Goal: Task Accomplishment & Management: Complete application form

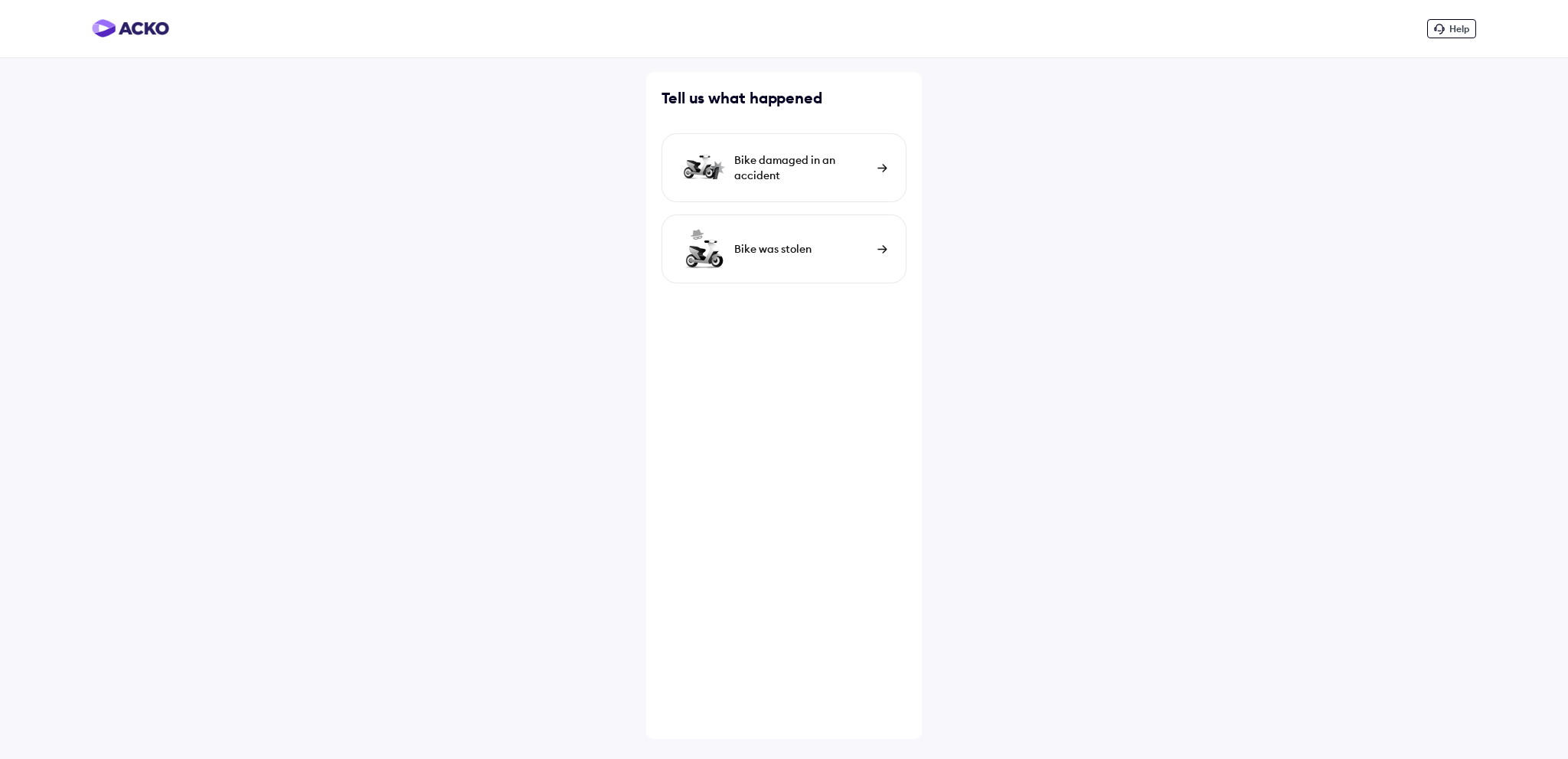
click at [825, 163] on div "Bike damaged in an accident" at bounding box center [801, 168] width 135 height 31
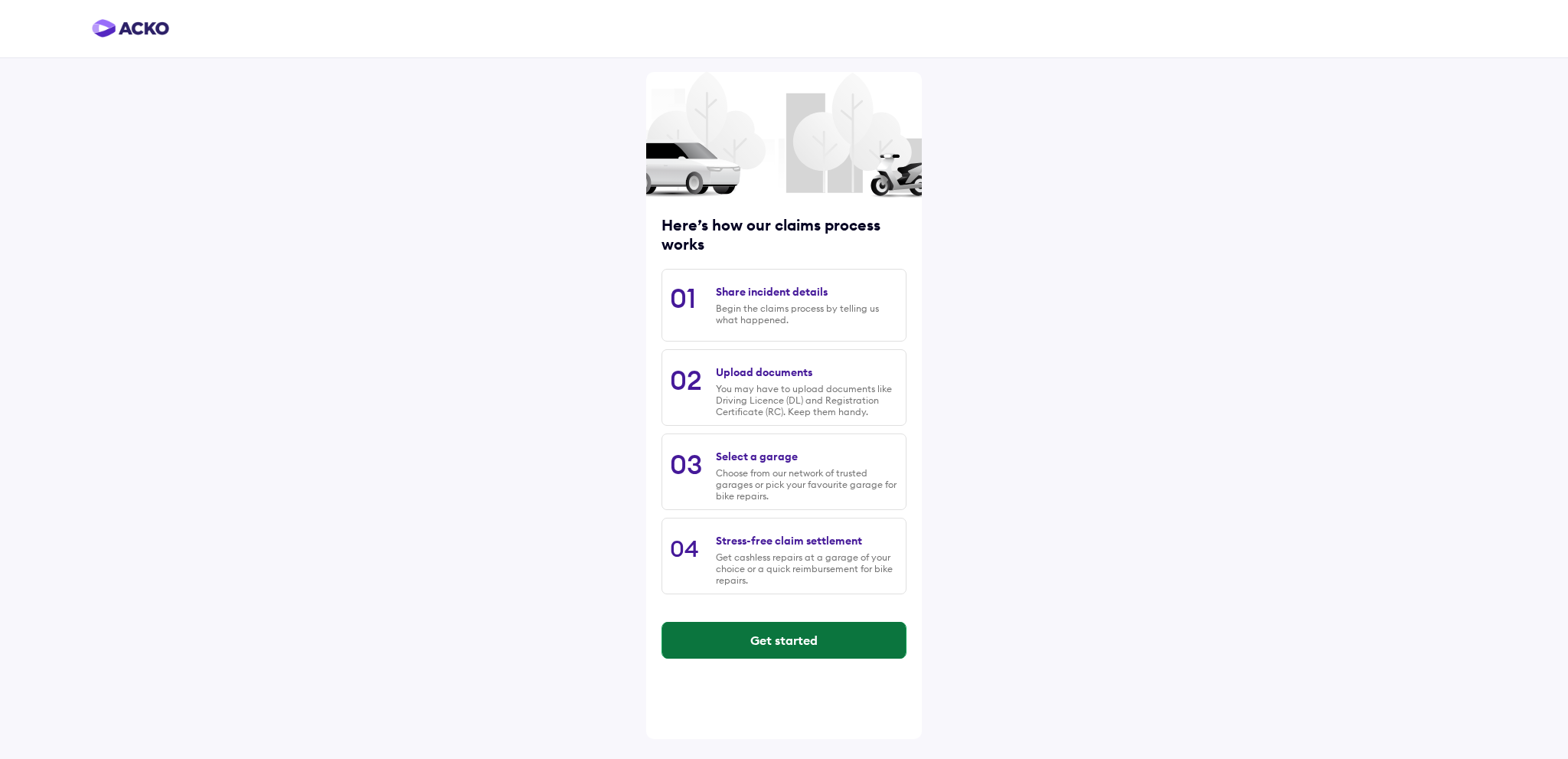
click at [807, 639] on button "Get started" at bounding box center [784, 640] width 244 height 37
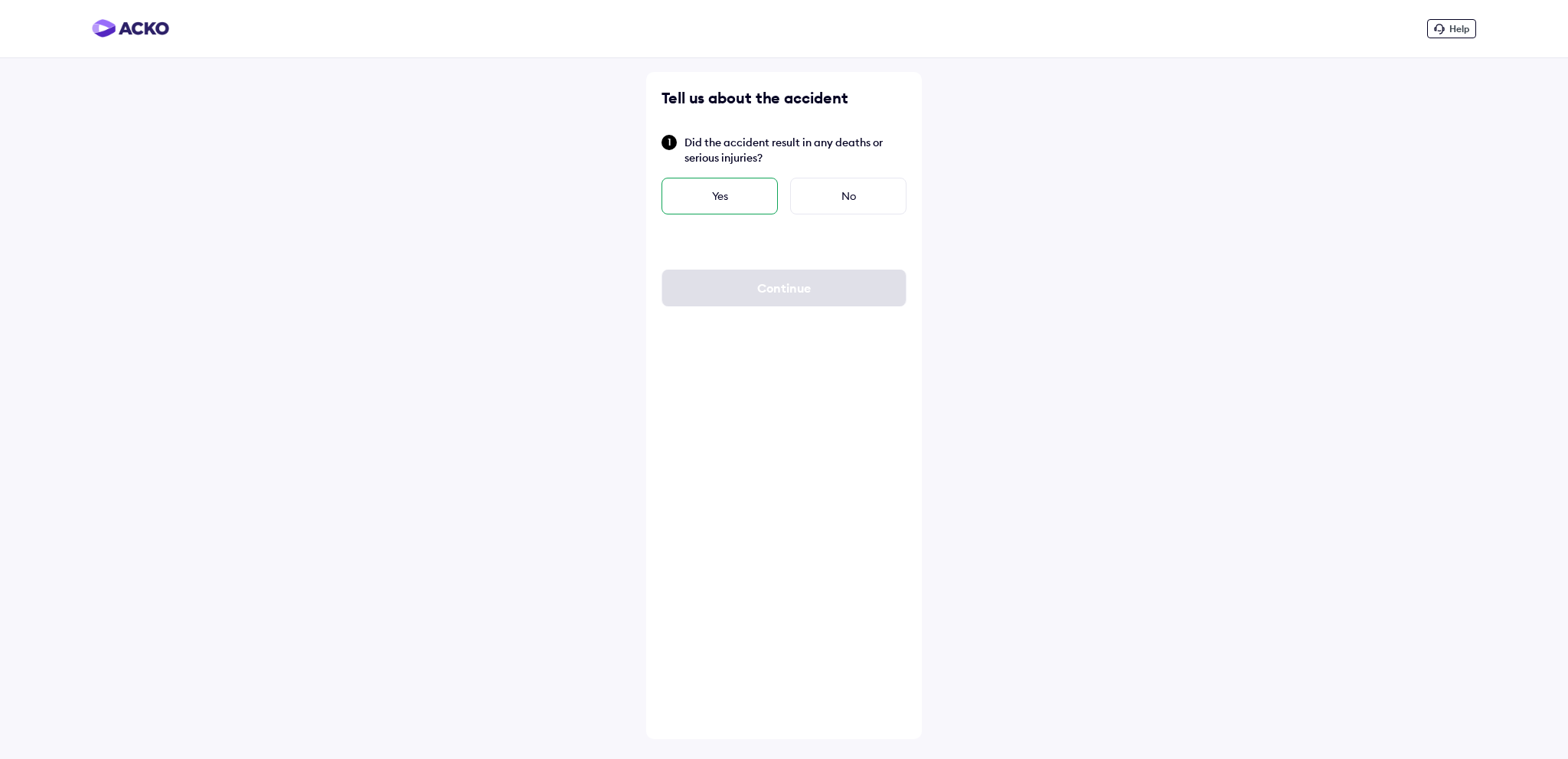
click at [731, 181] on div "Yes" at bounding box center [720, 196] width 117 height 37
click at [763, 290] on button "Continue" at bounding box center [784, 287] width 244 height 37
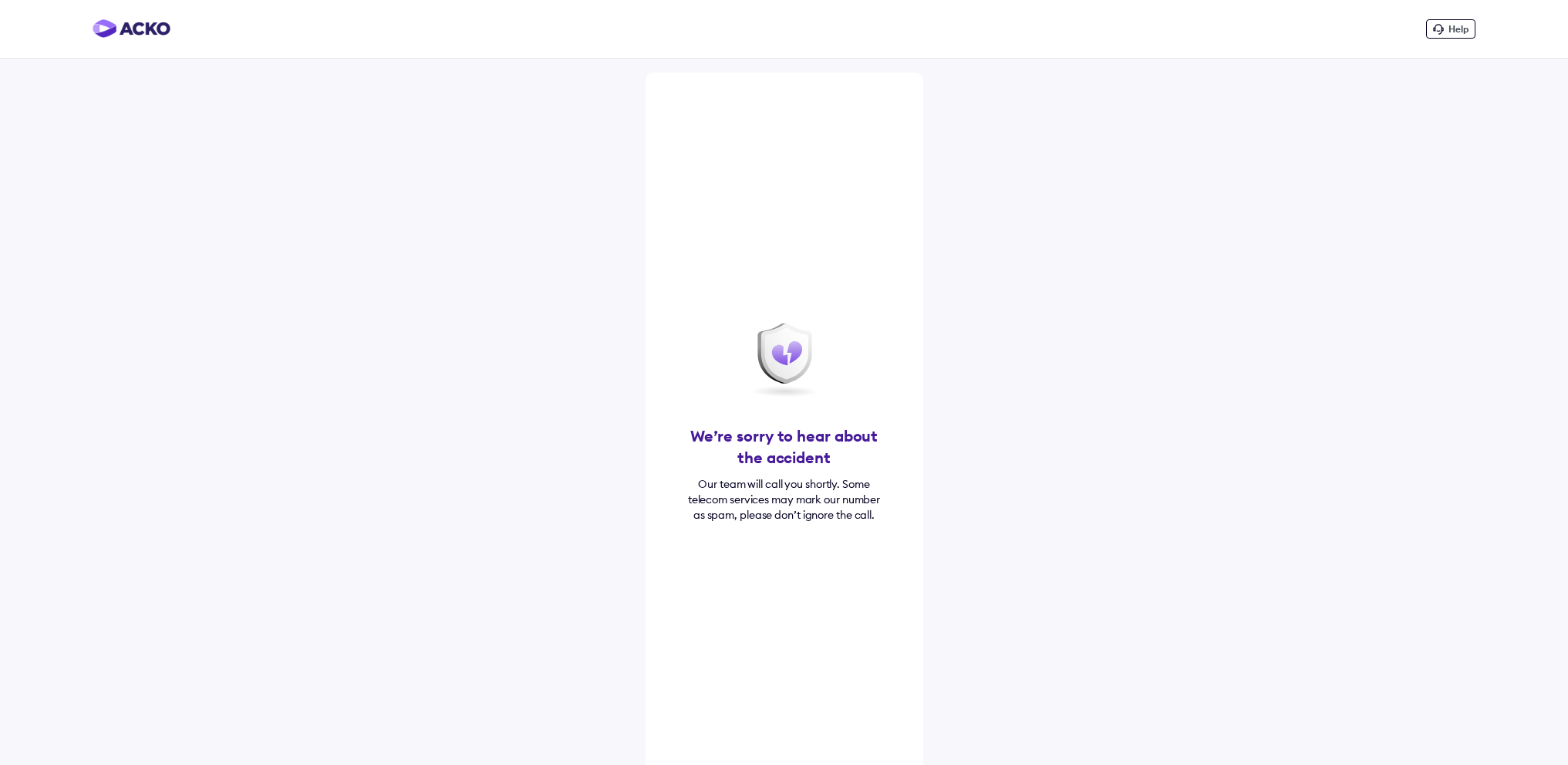
scroll to position [50, 0]
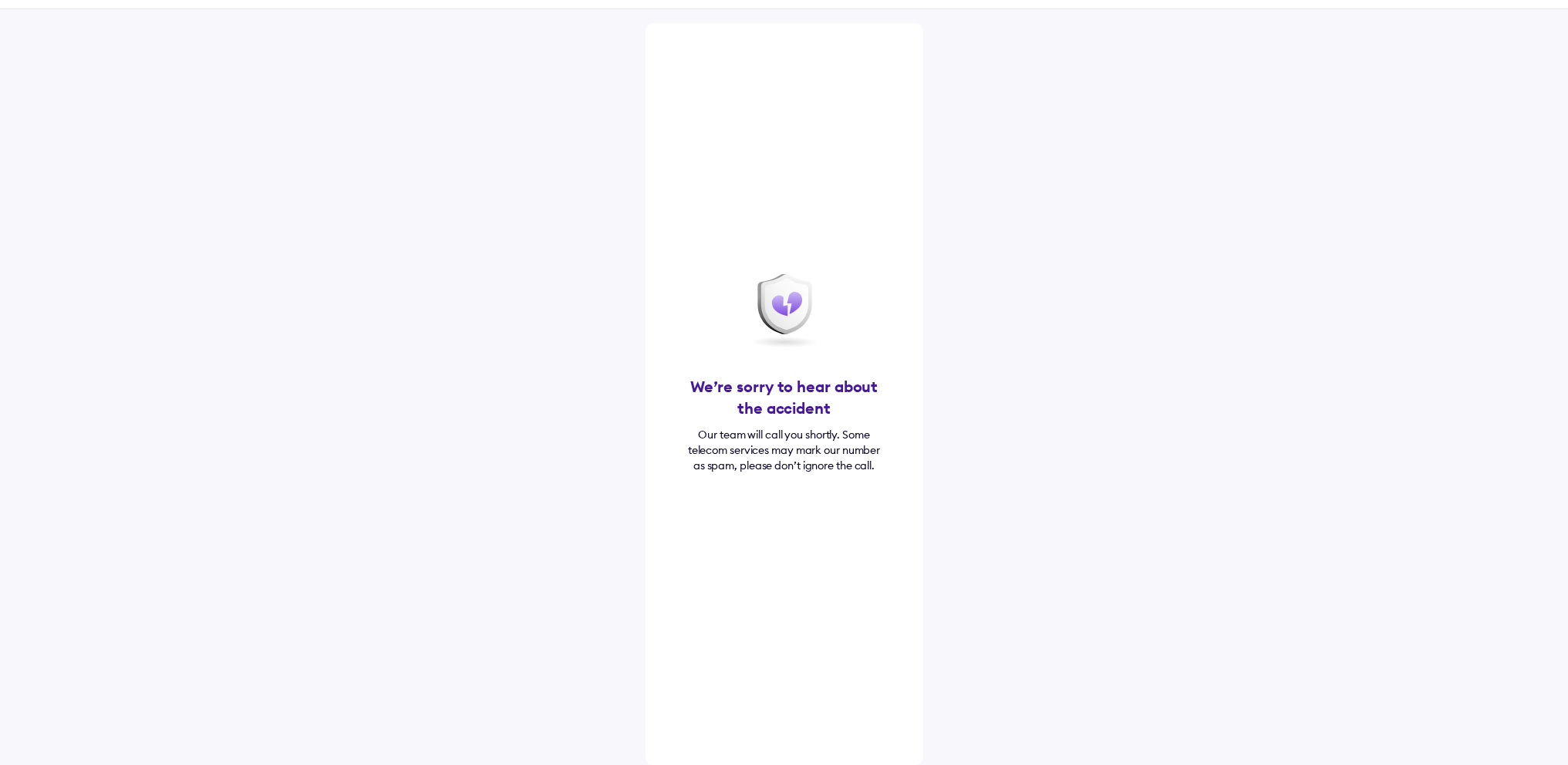
click at [795, 307] on img at bounding box center [784, 311] width 93 height 93
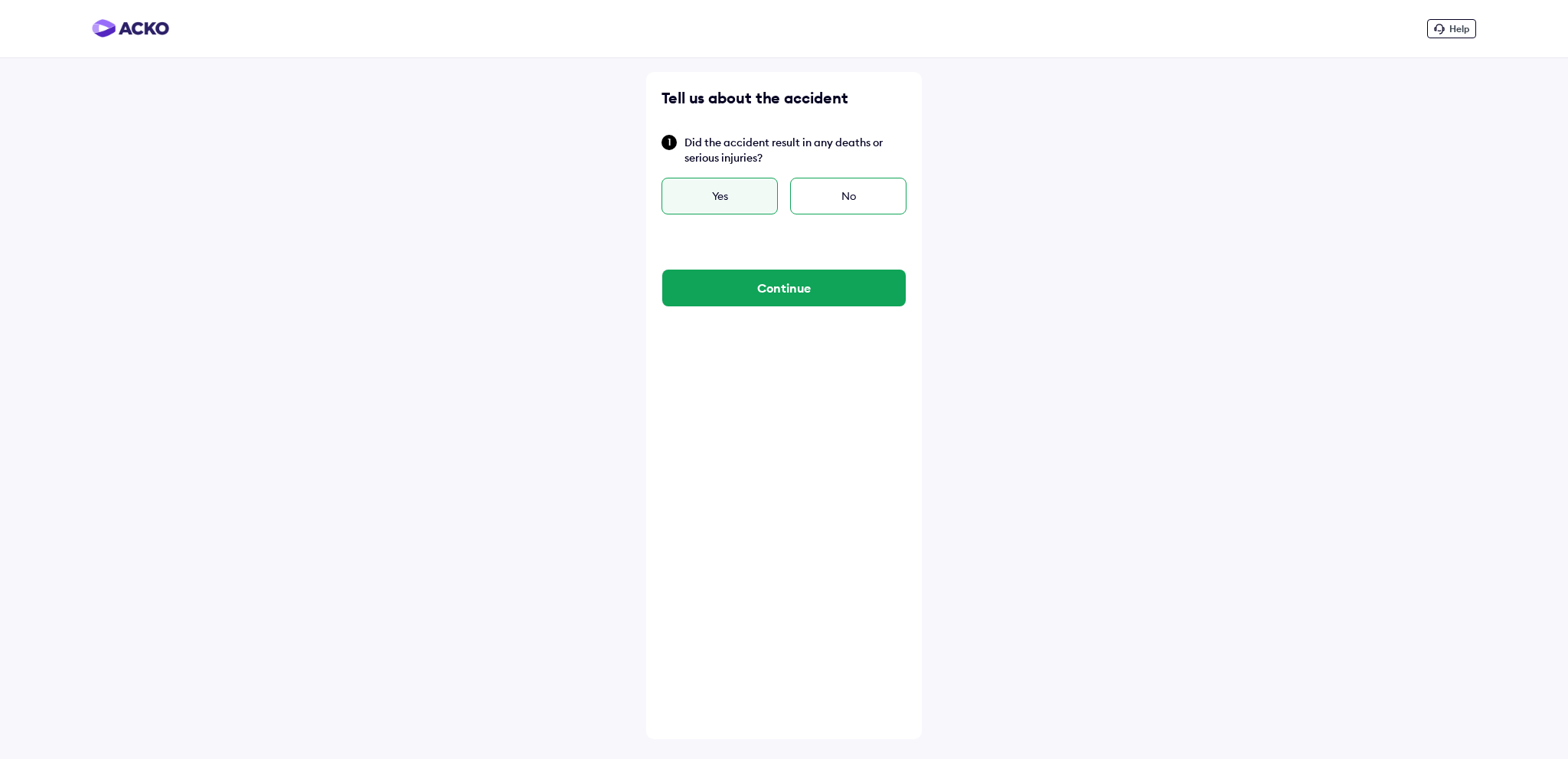
click at [849, 196] on div "No" at bounding box center [848, 196] width 117 height 37
